Goal: Navigation & Orientation: Find specific page/section

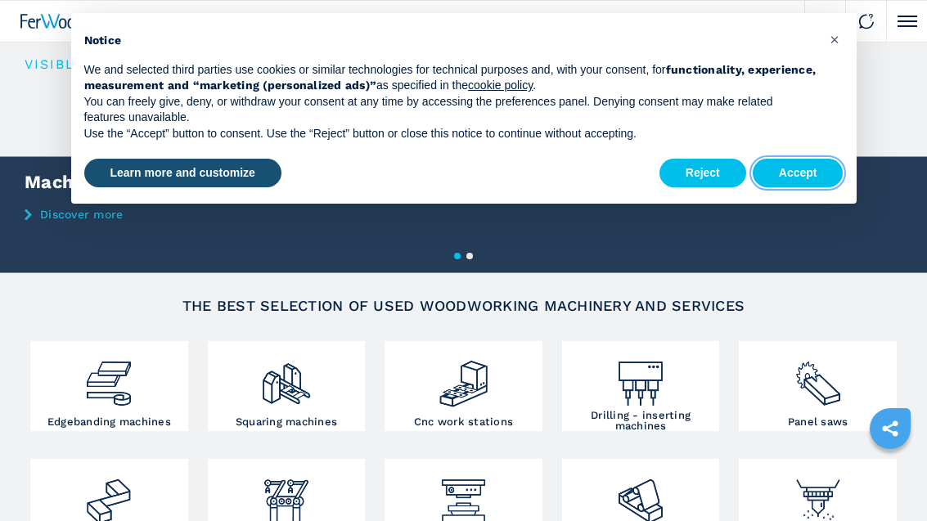
click at [807, 171] on button "Accept" at bounding box center [798, 173] width 91 height 29
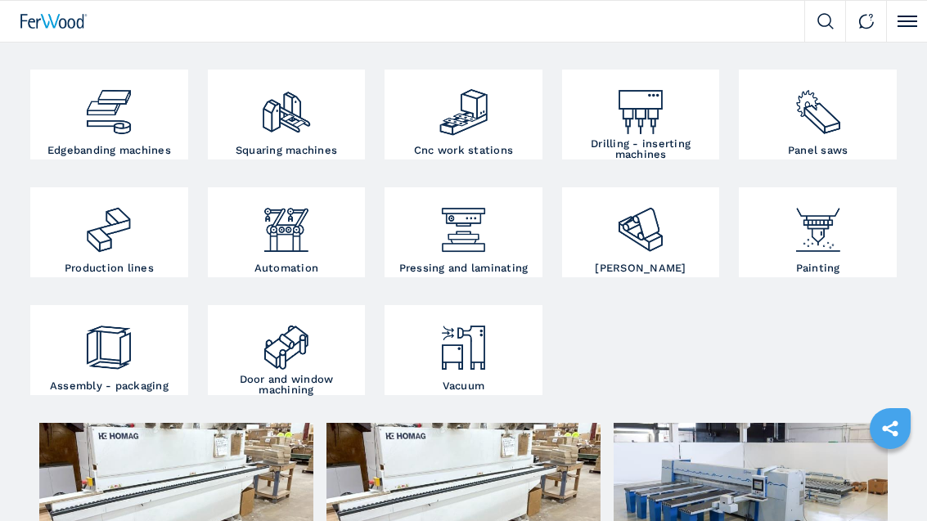
scroll to position [277, 0]
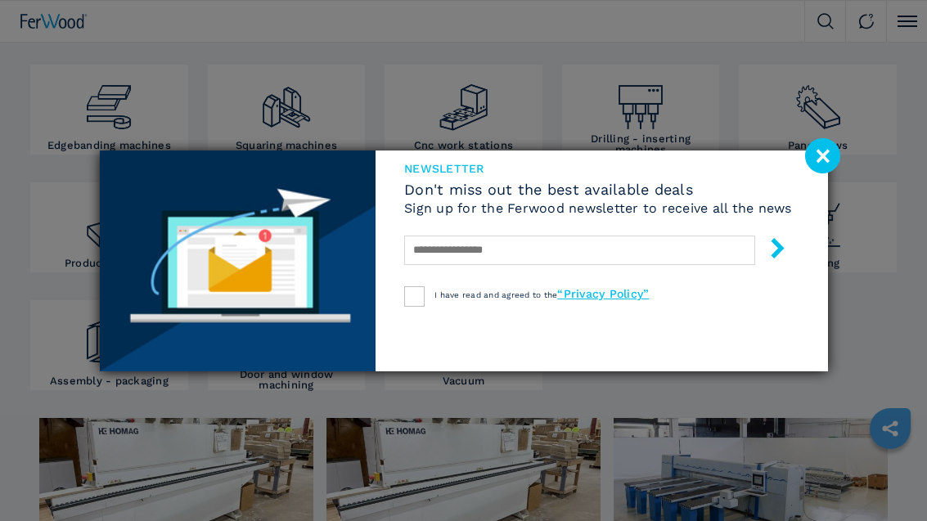
click at [817, 171] on image at bounding box center [822, 155] width 35 height 35
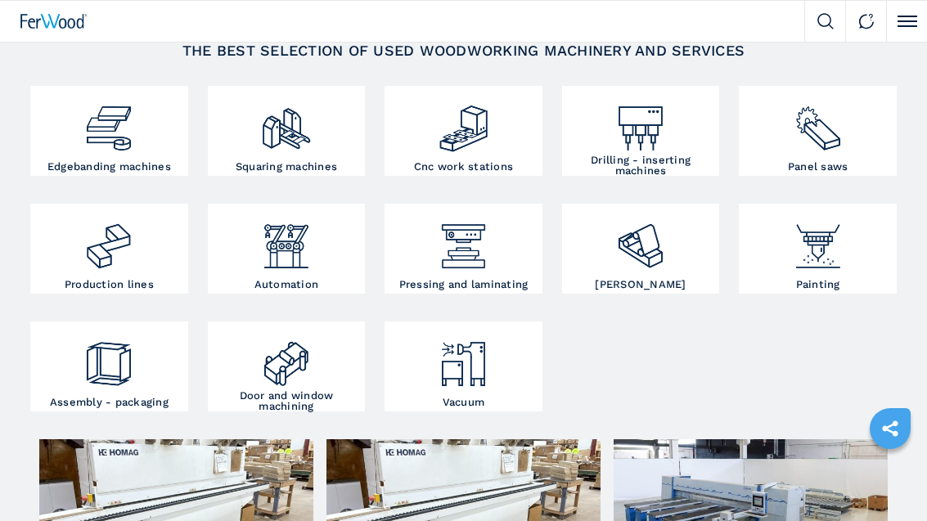
scroll to position [240, 0]
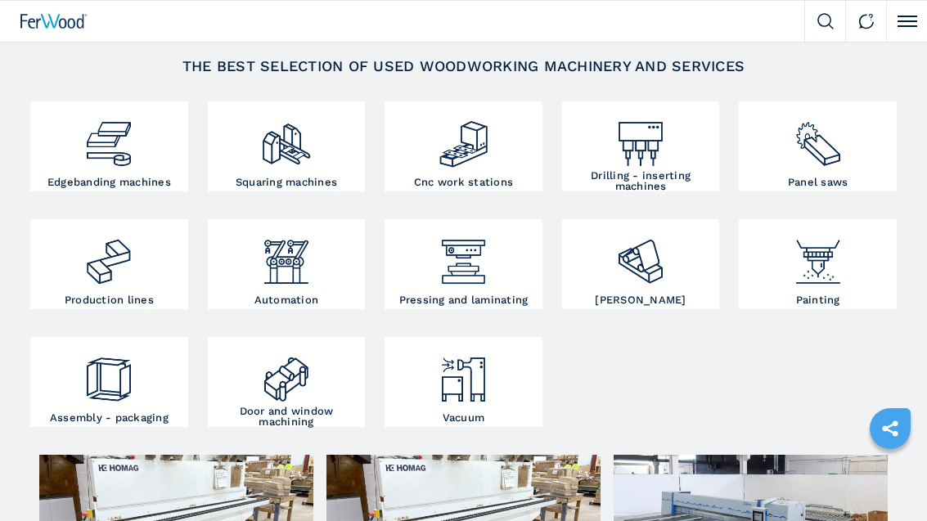
click at [464, 157] on img at bounding box center [464, 138] width 52 height 65
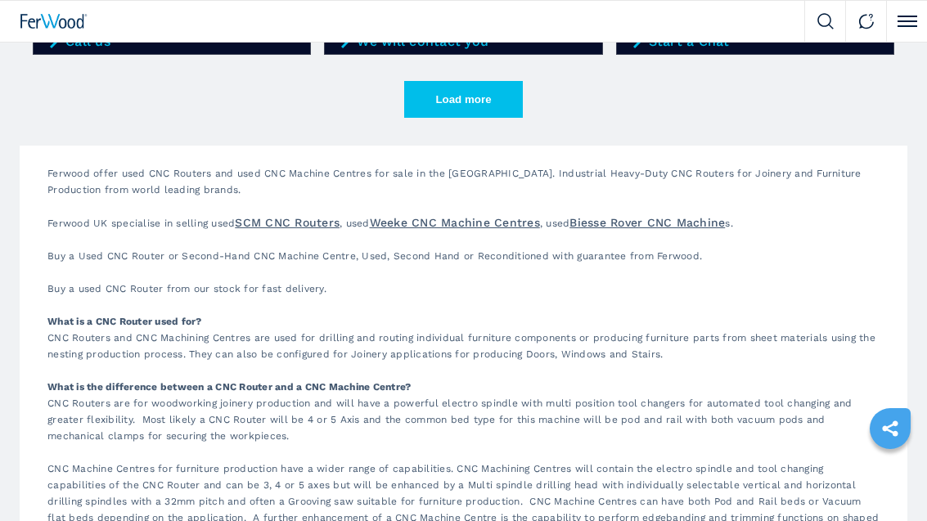
scroll to position [2845, 0]
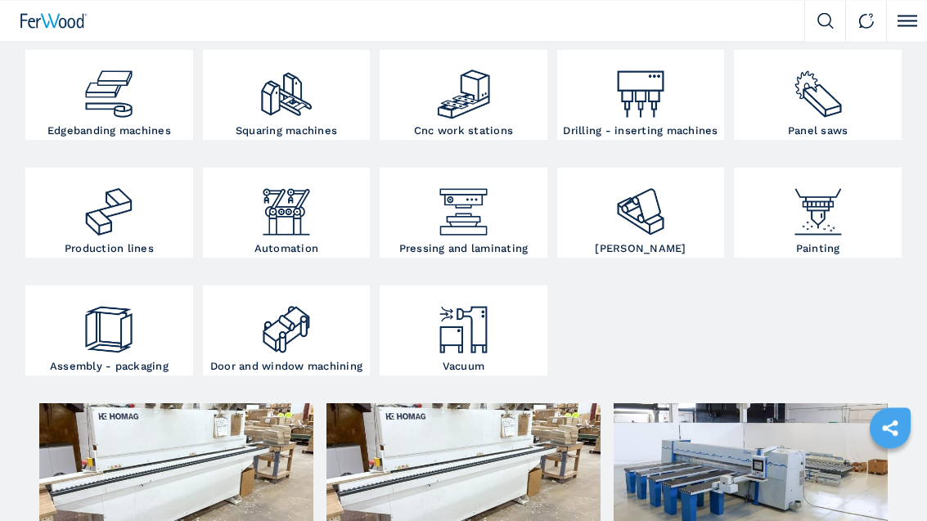
scroll to position [293, 0]
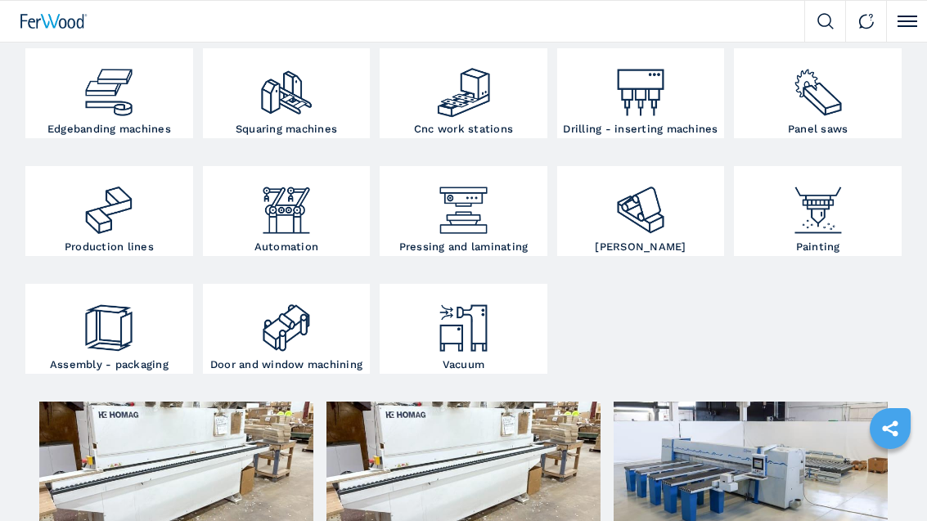
click at [287, 341] on img at bounding box center [287, 322] width 56 height 68
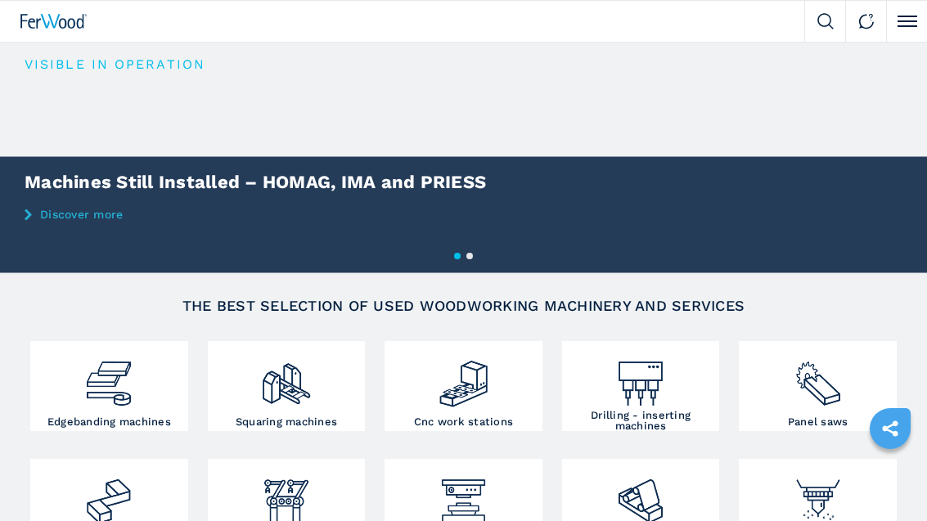
click at [129, 0] on header "Click to toggle menu" at bounding box center [463, 21] width 927 height 43
